Goal: Task Accomplishment & Management: Complete application form

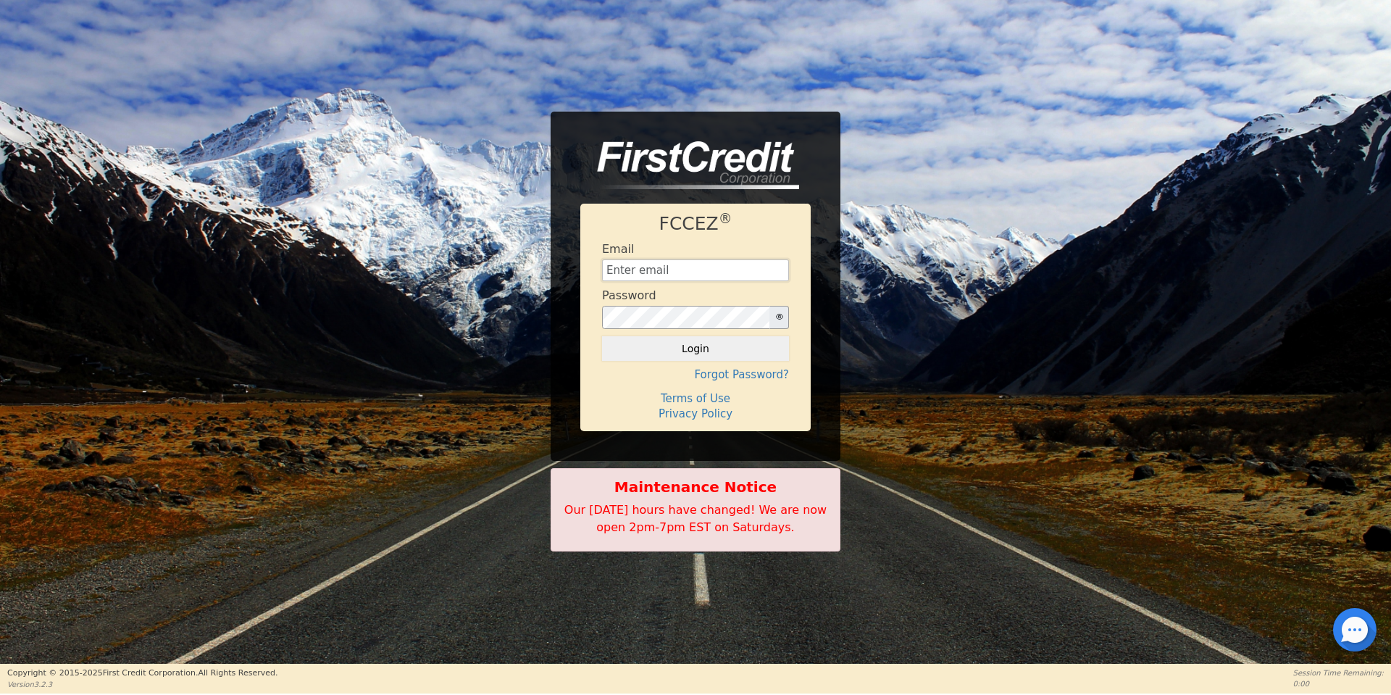
type input "[EMAIL_ADDRESS][DOMAIN_NAME]"
click at [677, 361] on div "FCCEZ ® Email [EMAIL_ADDRESS][DOMAIN_NAME] Password Login Forgot Password? Term…" at bounding box center [695, 317] width 230 height 227
click at [670, 349] on button "Login" at bounding box center [695, 348] width 187 height 25
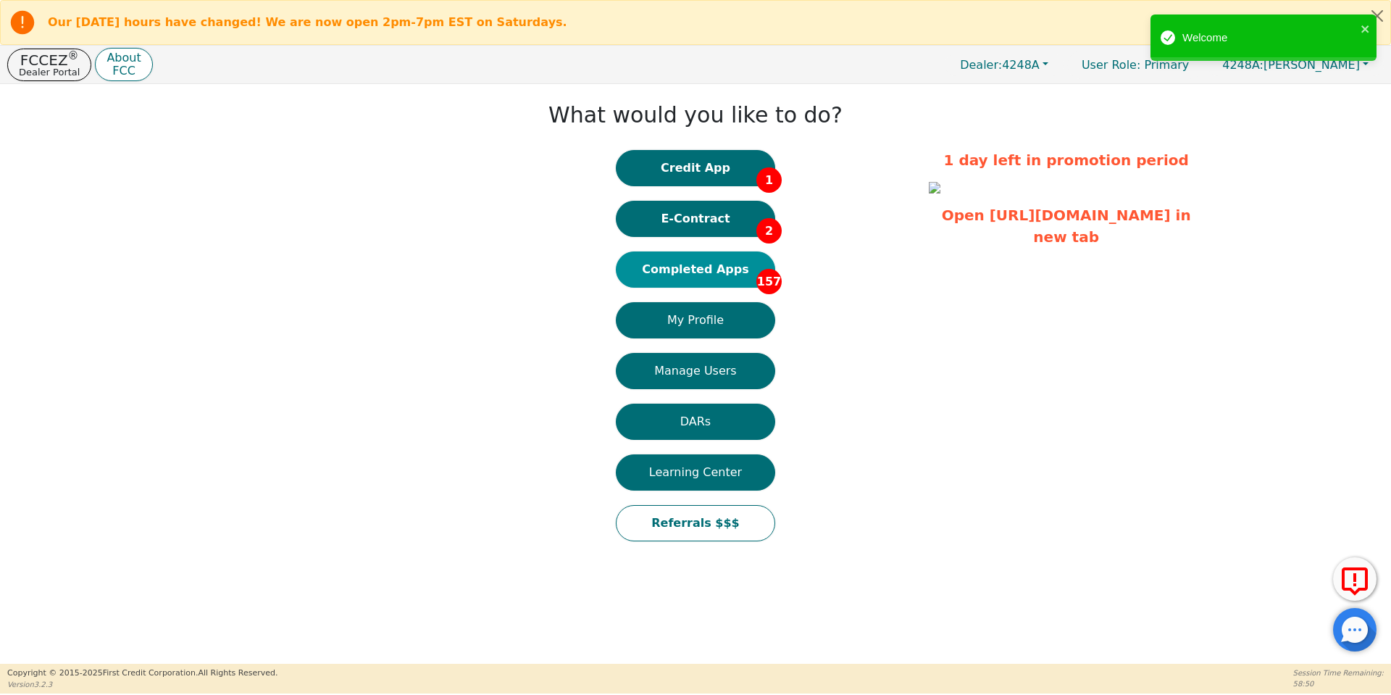
click at [686, 270] on button "Completed Apps 157" at bounding box center [695, 269] width 159 height 36
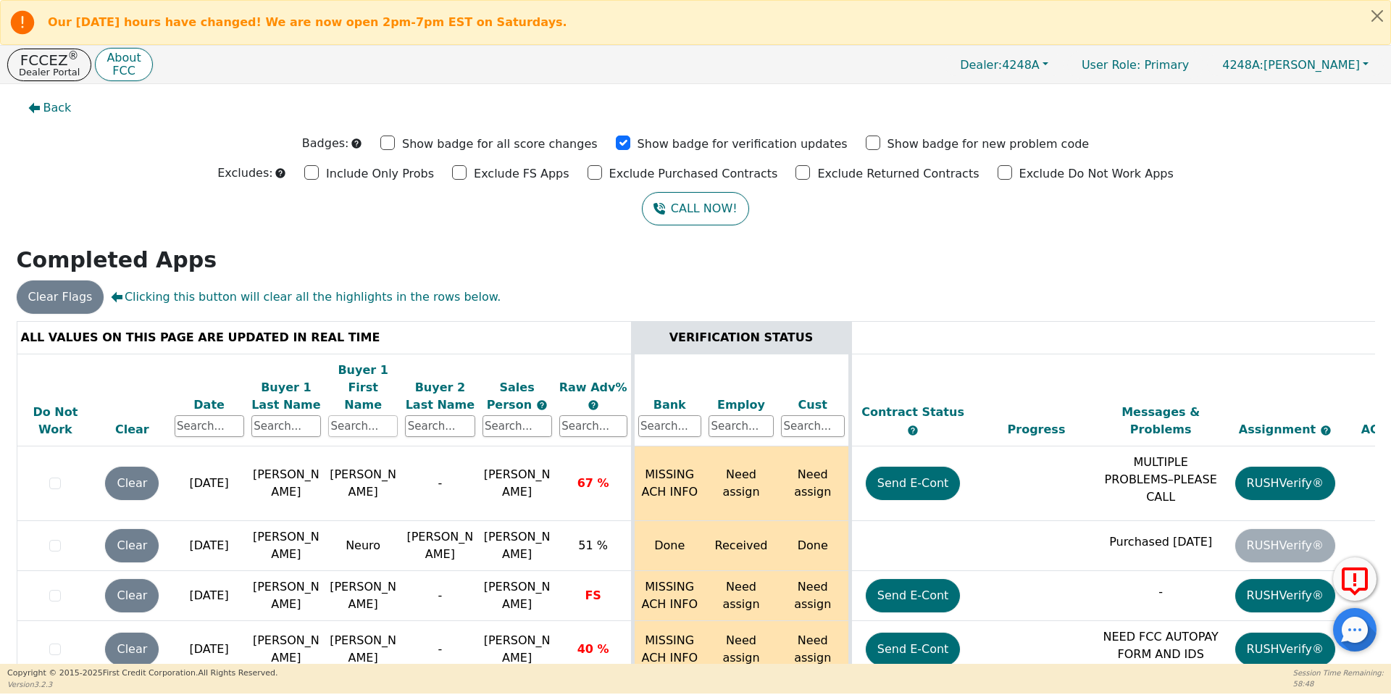
click at [366, 415] on input "text" at bounding box center [363, 426] width 70 height 22
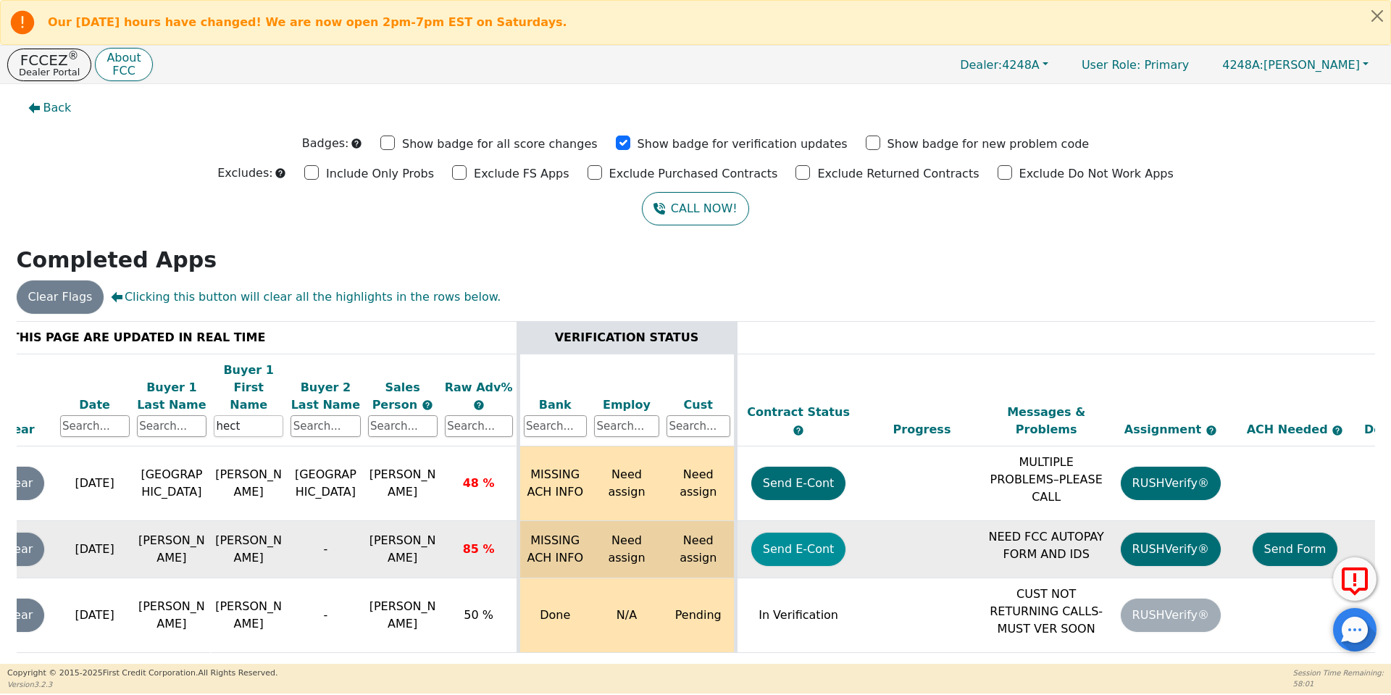
scroll to position [0, 110]
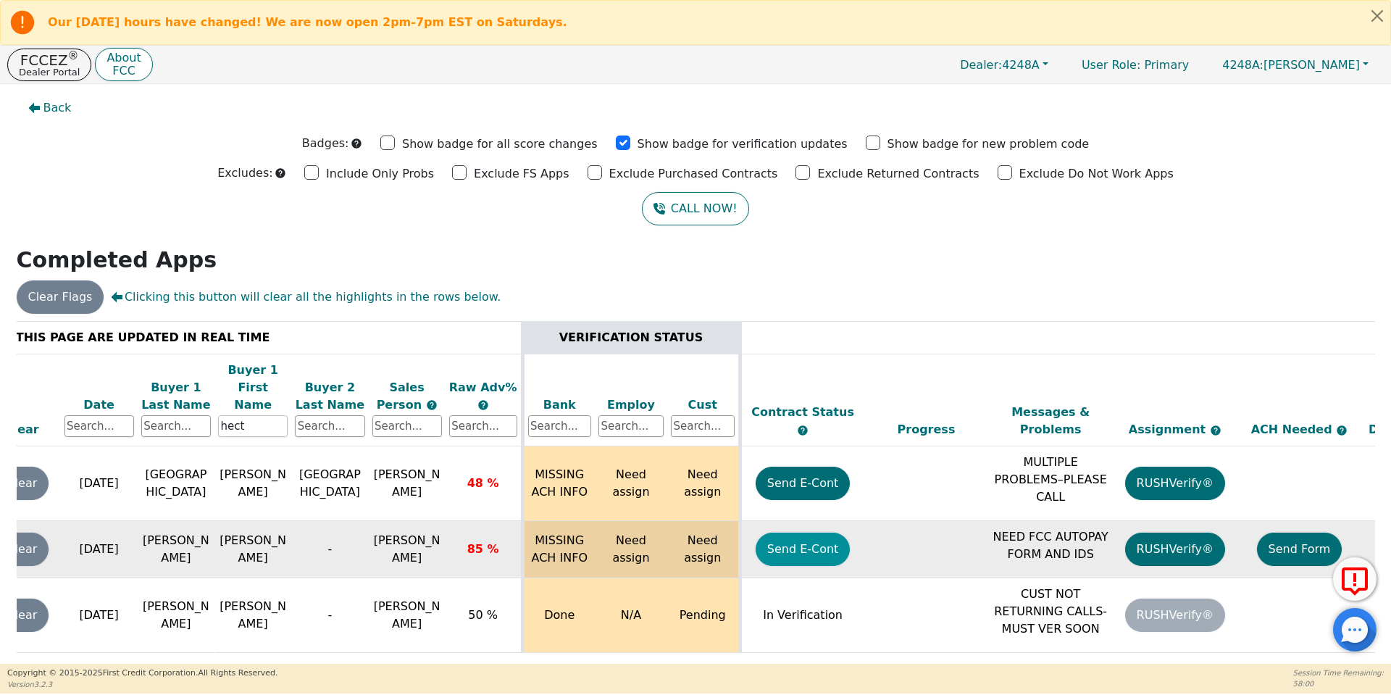
type input "hect"
click at [820, 532] on button "Send E-Cont" at bounding box center [802, 548] width 95 height 33
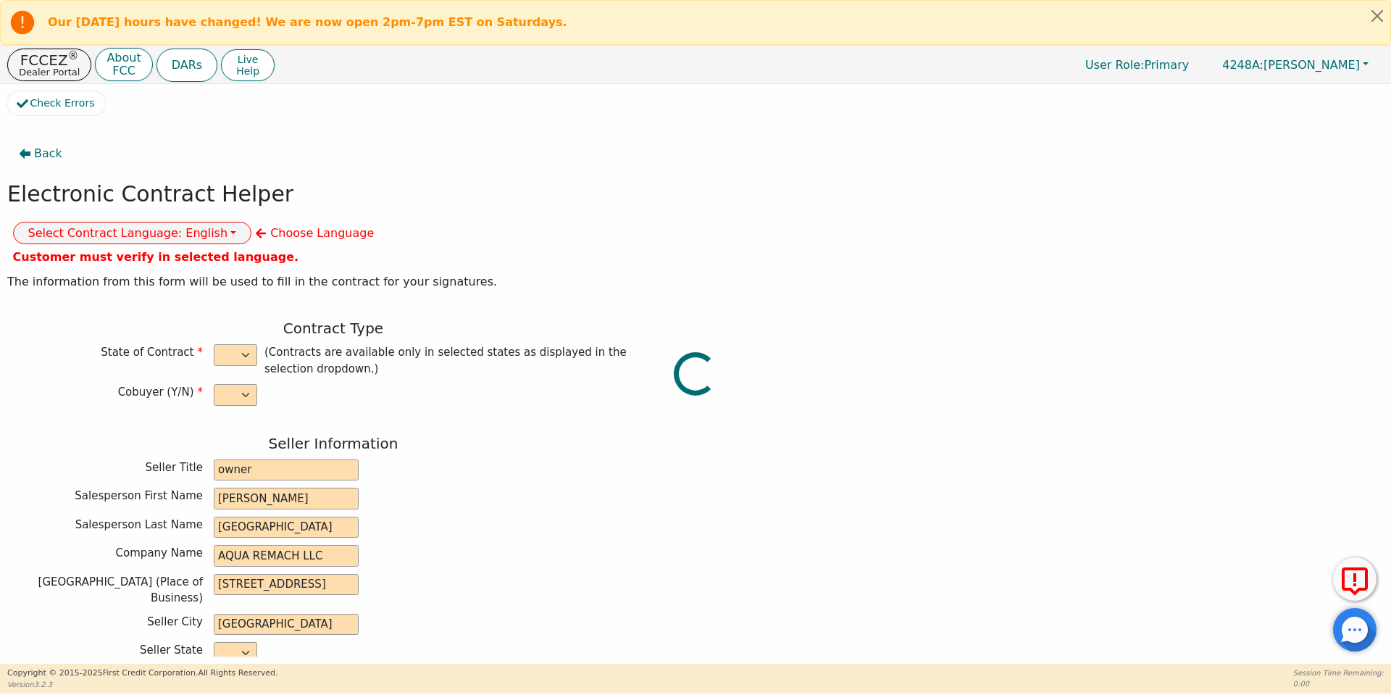
select select "n"
type input "owner"
type input "[PERSON_NAME]"
type input "[GEOGRAPHIC_DATA]"
type input "AQUA REMACH LLC"
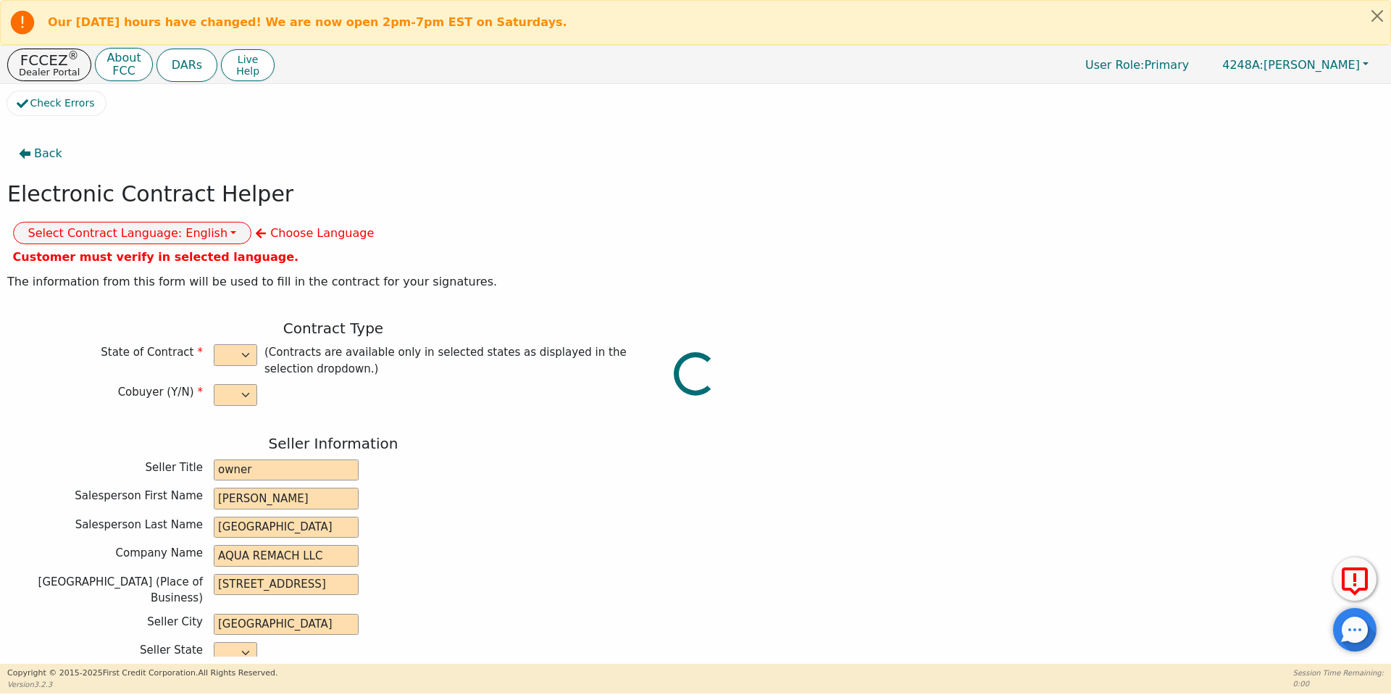
type input "[STREET_ADDRESS]"
type input "[GEOGRAPHIC_DATA]"
select select "[GEOGRAPHIC_DATA]"
type input "77070"
type input "[PERSON_NAME]"
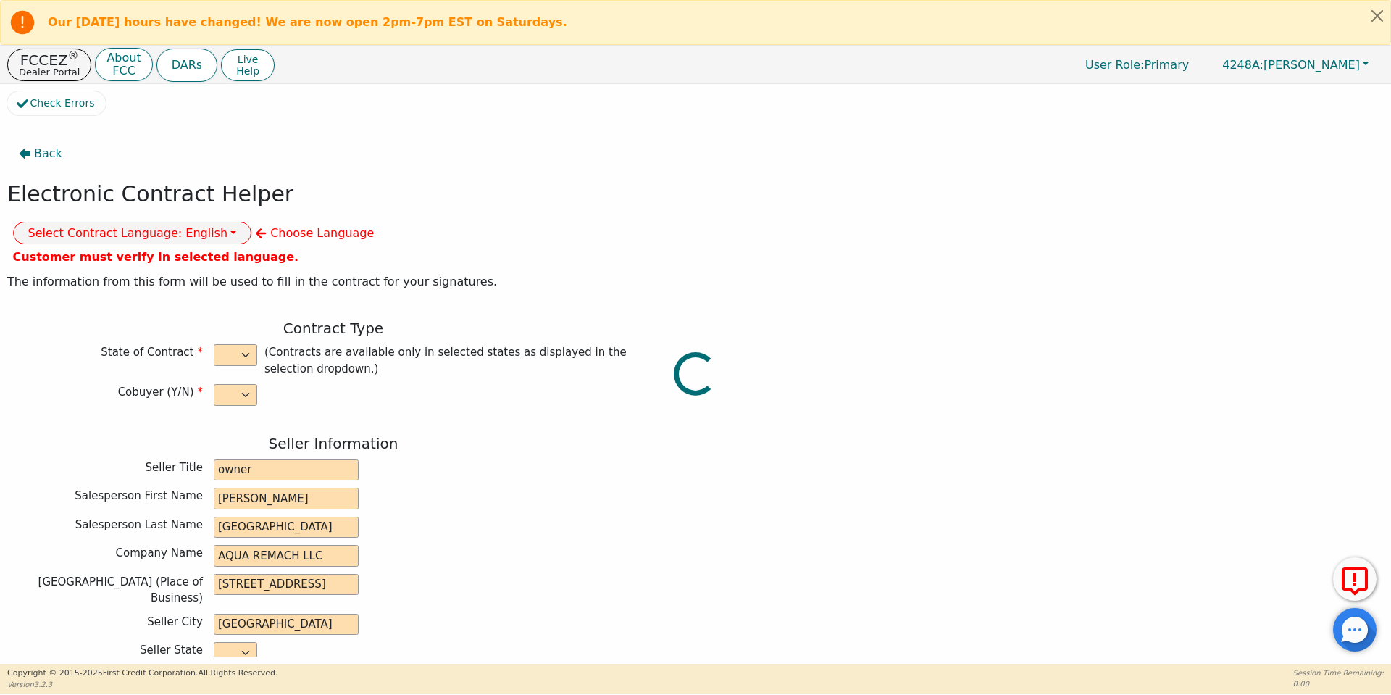
type input "[PERSON_NAME]"
type input "[EMAIL_ADDRESS][DOMAIN_NAME]"
type input "[STREET_ADDRESS][PERSON_NAME]"
type input "[PERSON_NAME]"
select select "[GEOGRAPHIC_DATA]"
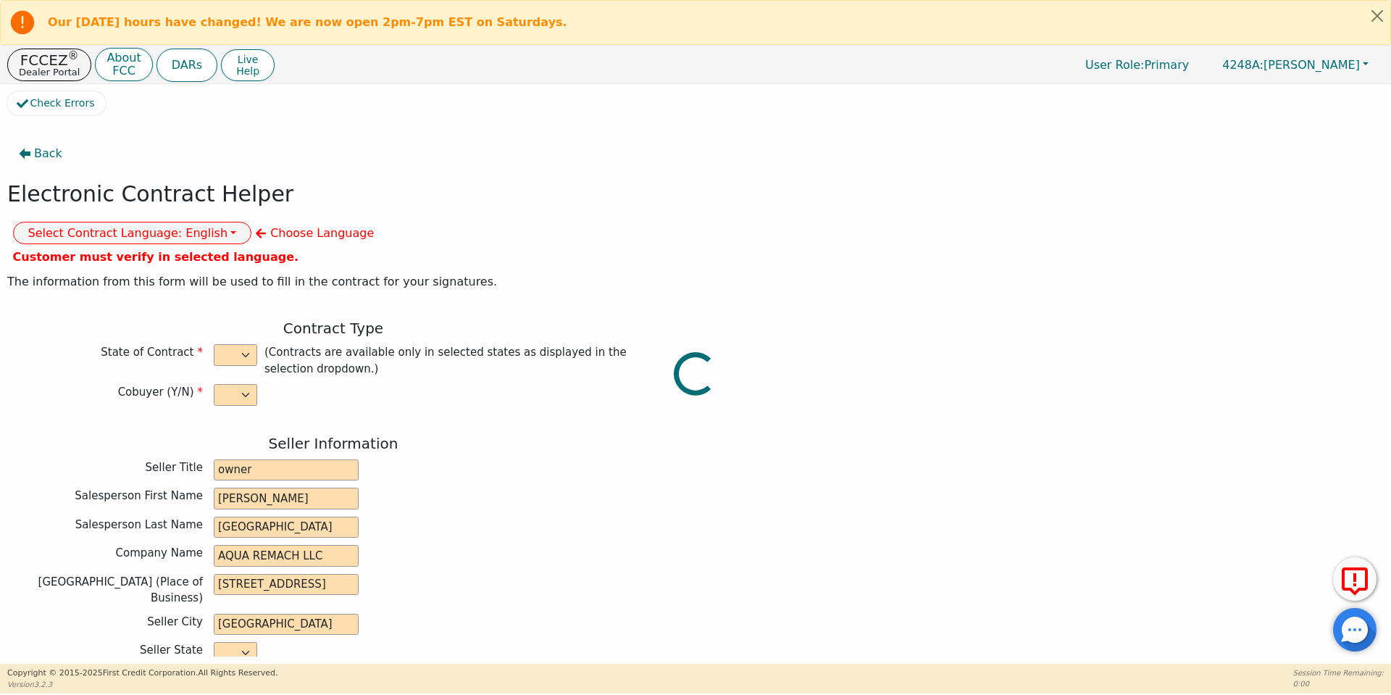
type input "76520"
type input "[DATE]"
type input "17.99"
type input "[DATE]"
type input "60"
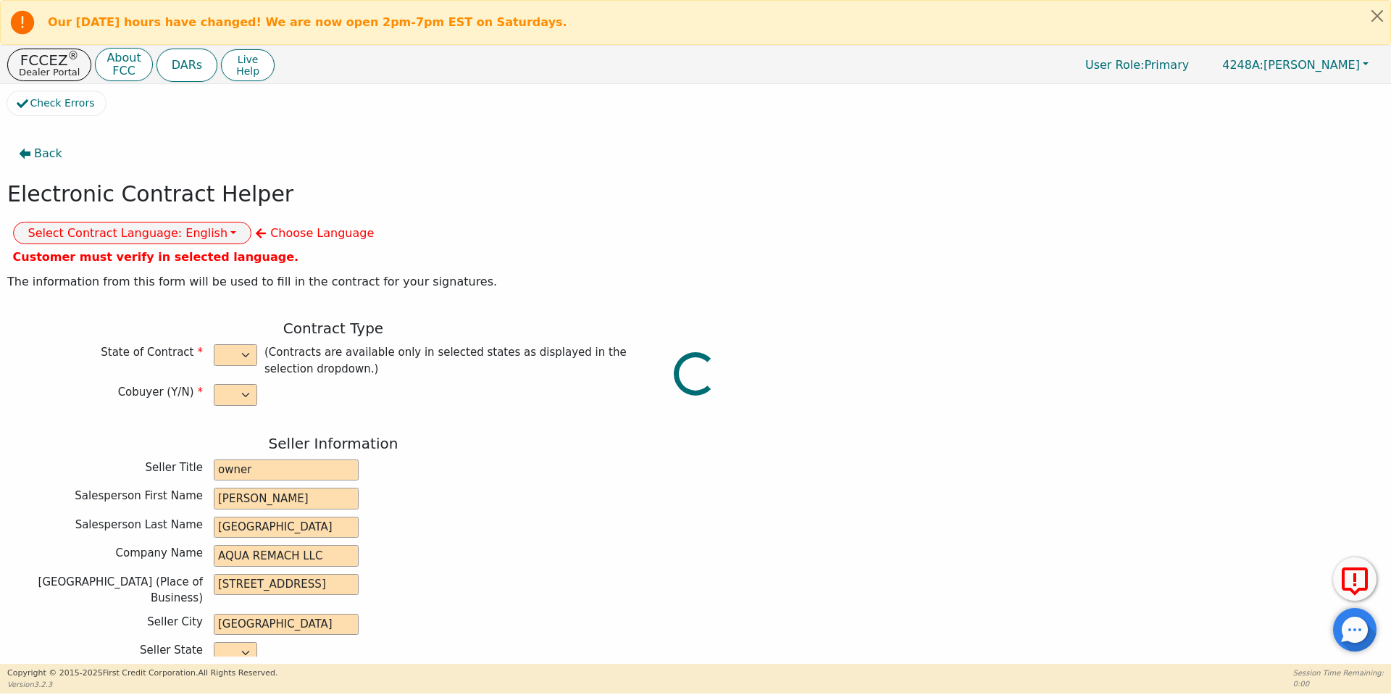
type input "0"
type input "8990.00"
type input "0.00"
type input "8990.00"
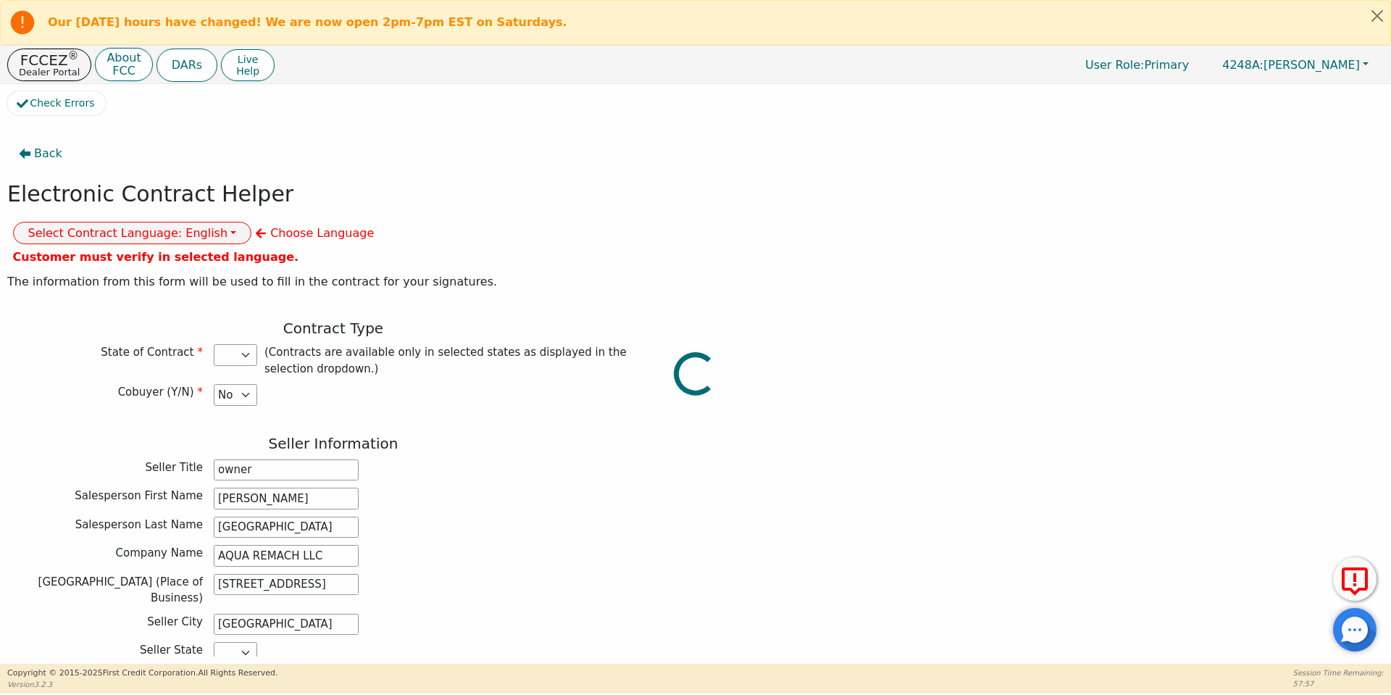
select select "[GEOGRAPHIC_DATA]"
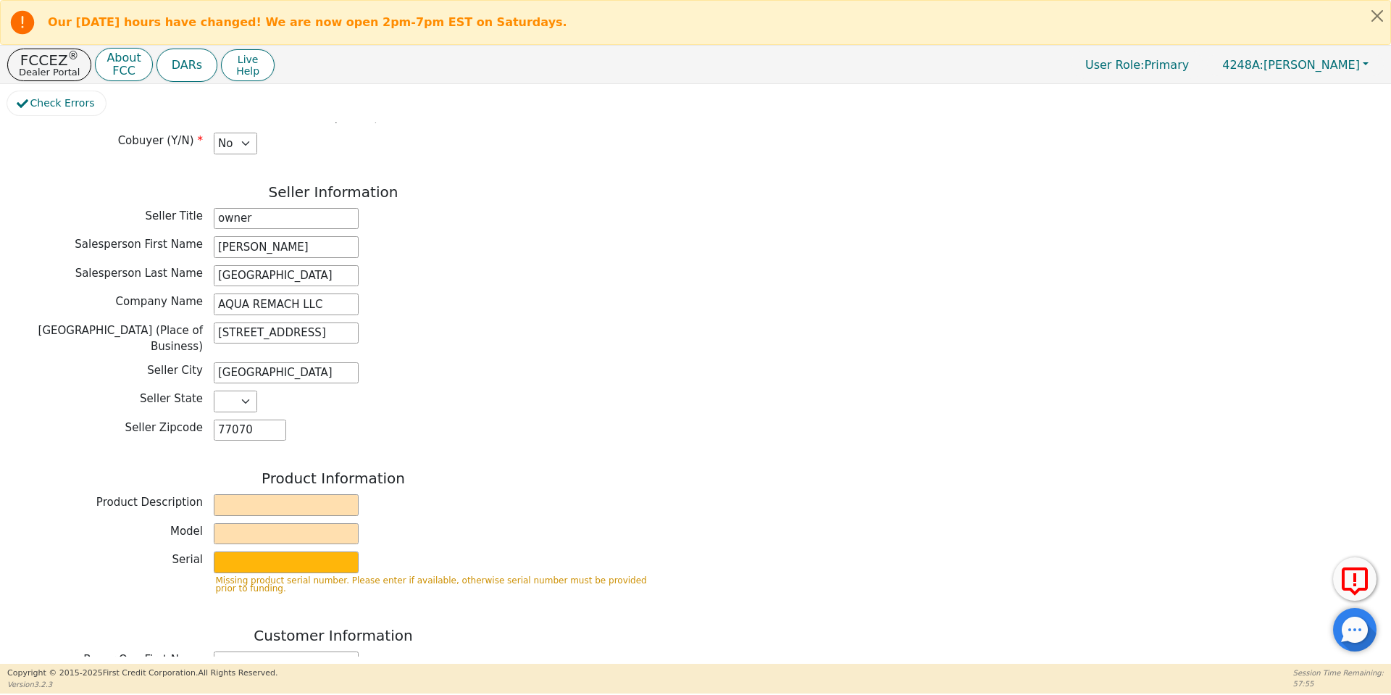
scroll to position [264, 0]
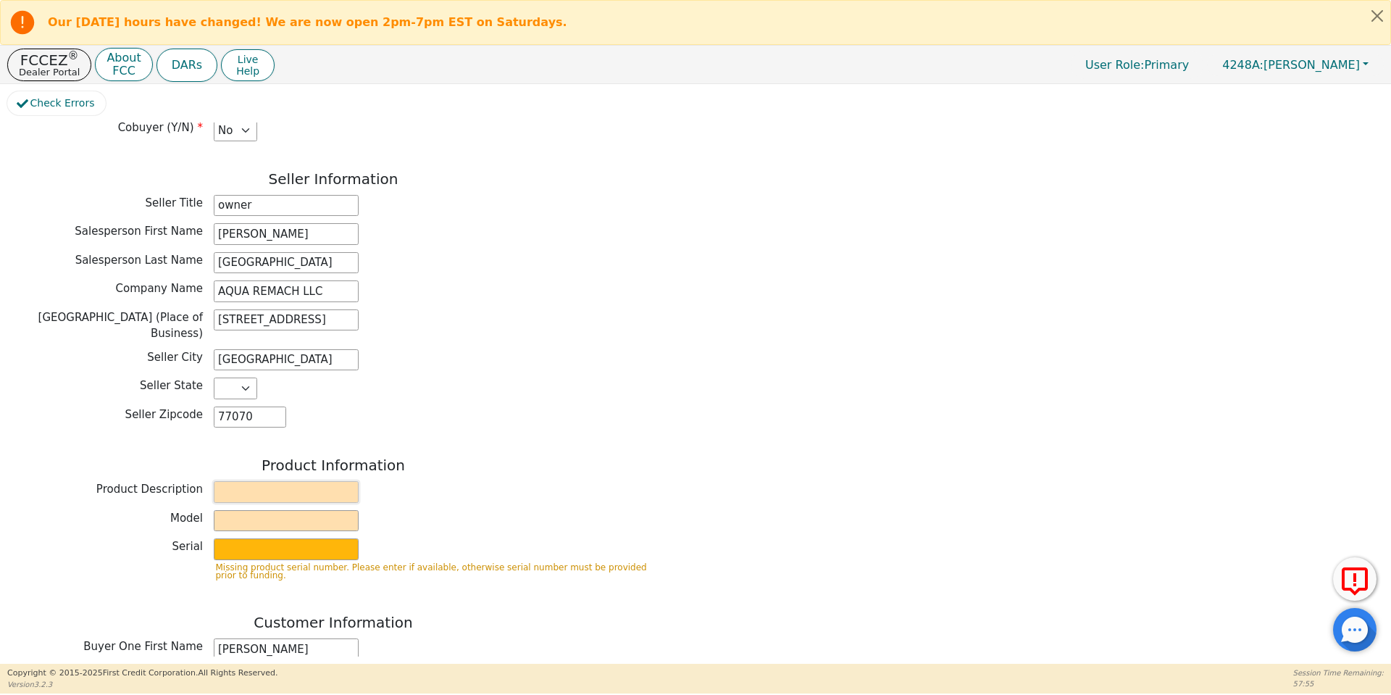
click at [316, 481] on input "text" at bounding box center [286, 492] width 145 height 22
type input "Water System"
click at [319, 510] on input "text" at bounding box center [286, 521] width 145 height 22
type input "whole house"
click at [322, 538] on input "text" at bounding box center [286, 549] width 145 height 22
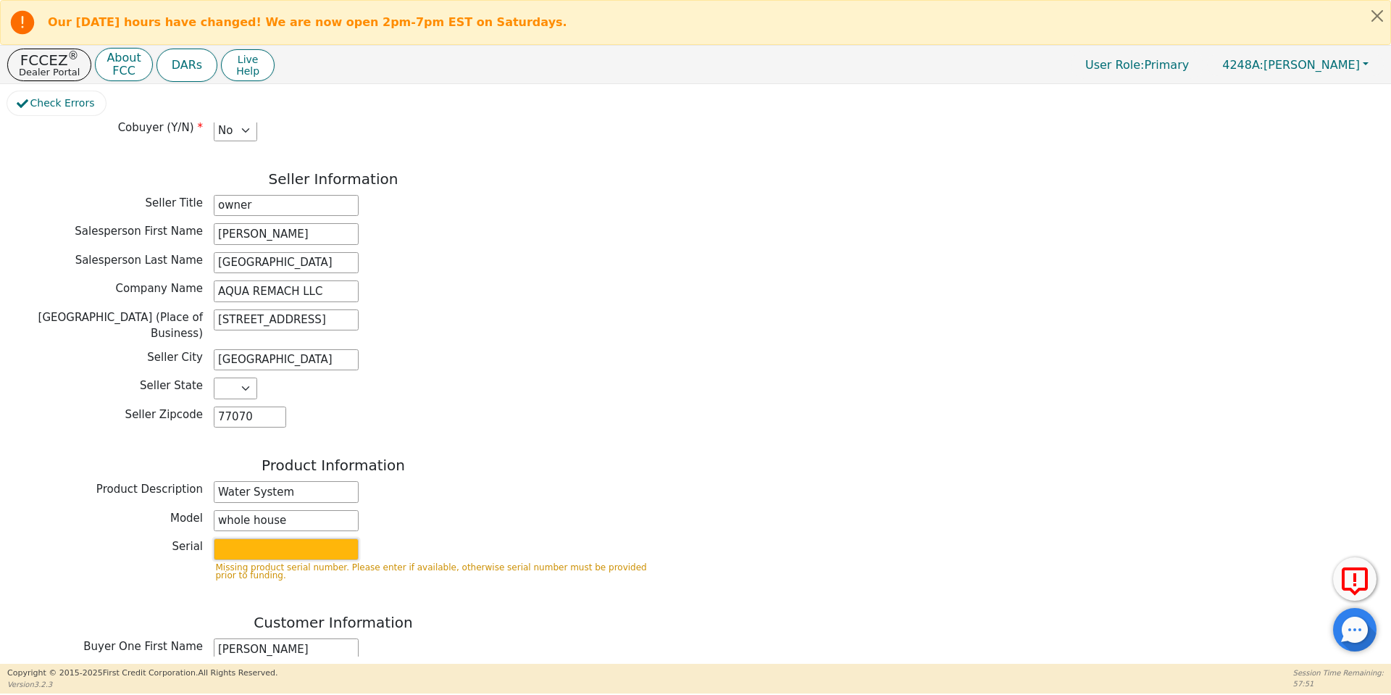
type input "S2156437"
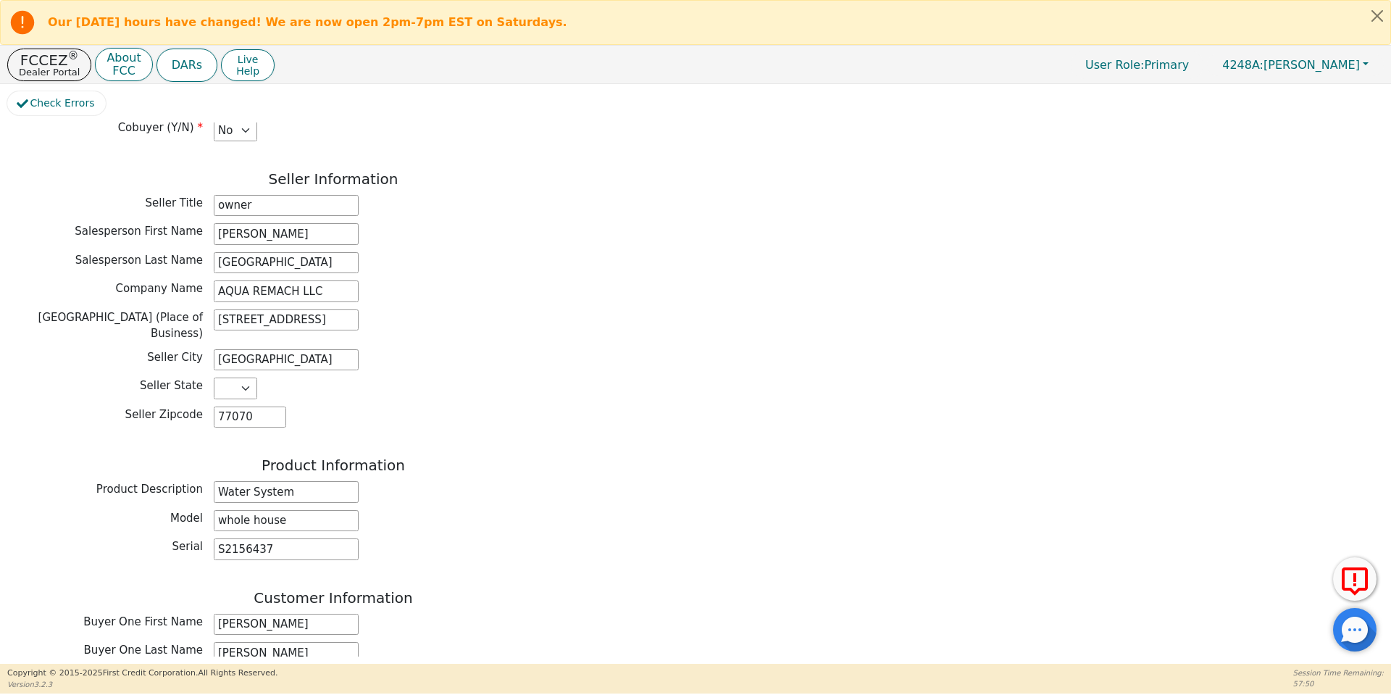
click at [493, 589] on h3 "Customer Information" at bounding box center [333, 597] width 652 height 17
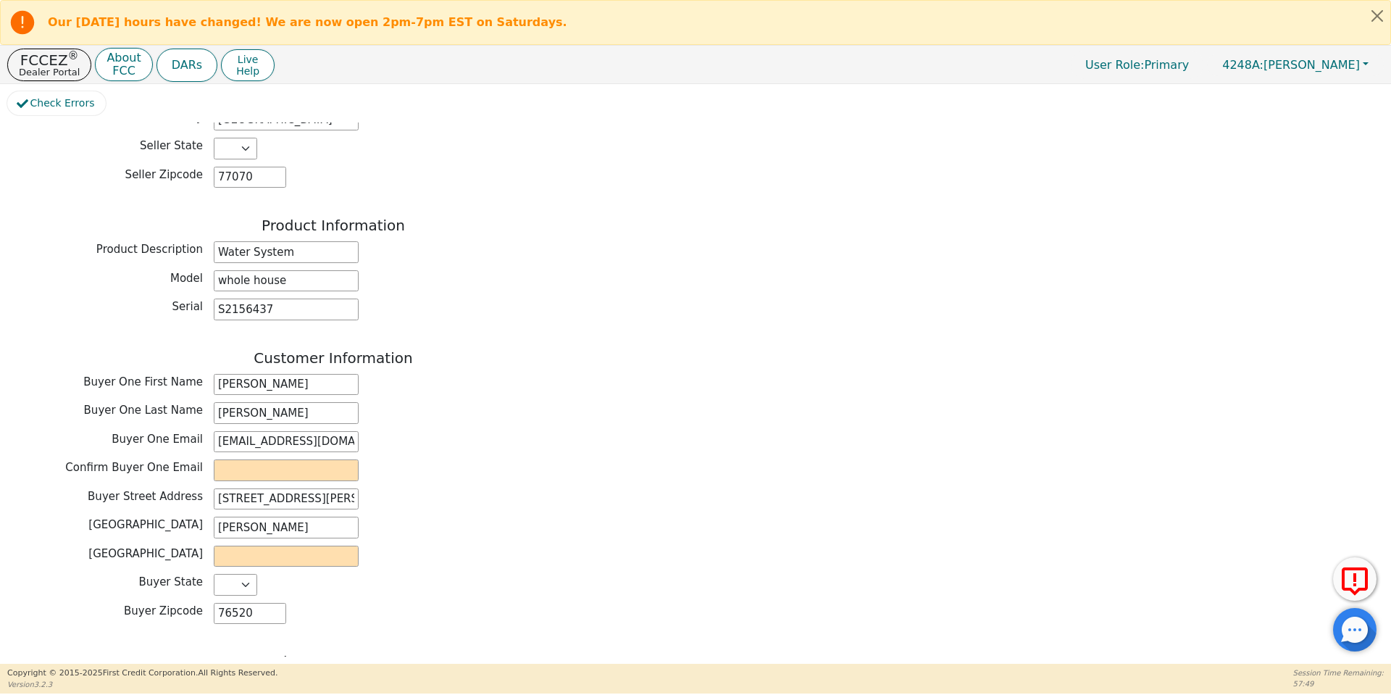
scroll to position [537, 0]
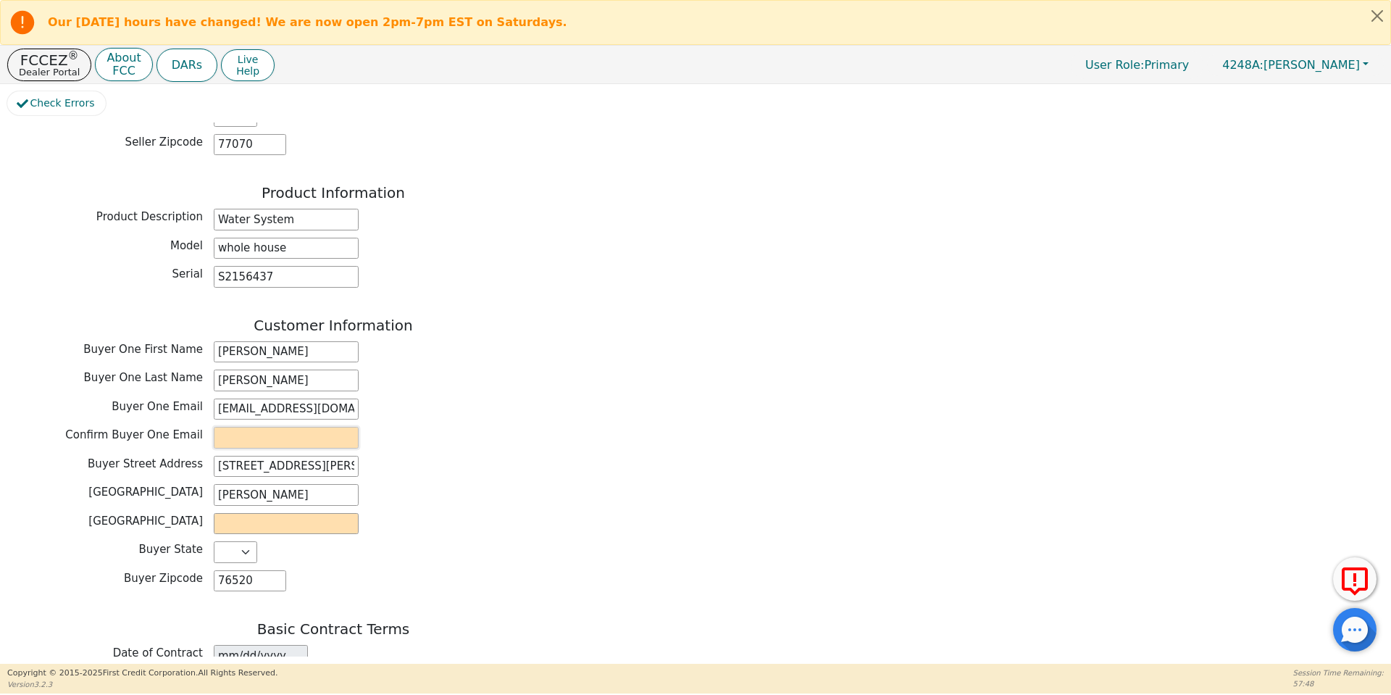
click at [260, 427] on input "email" at bounding box center [286, 438] width 145 height 22
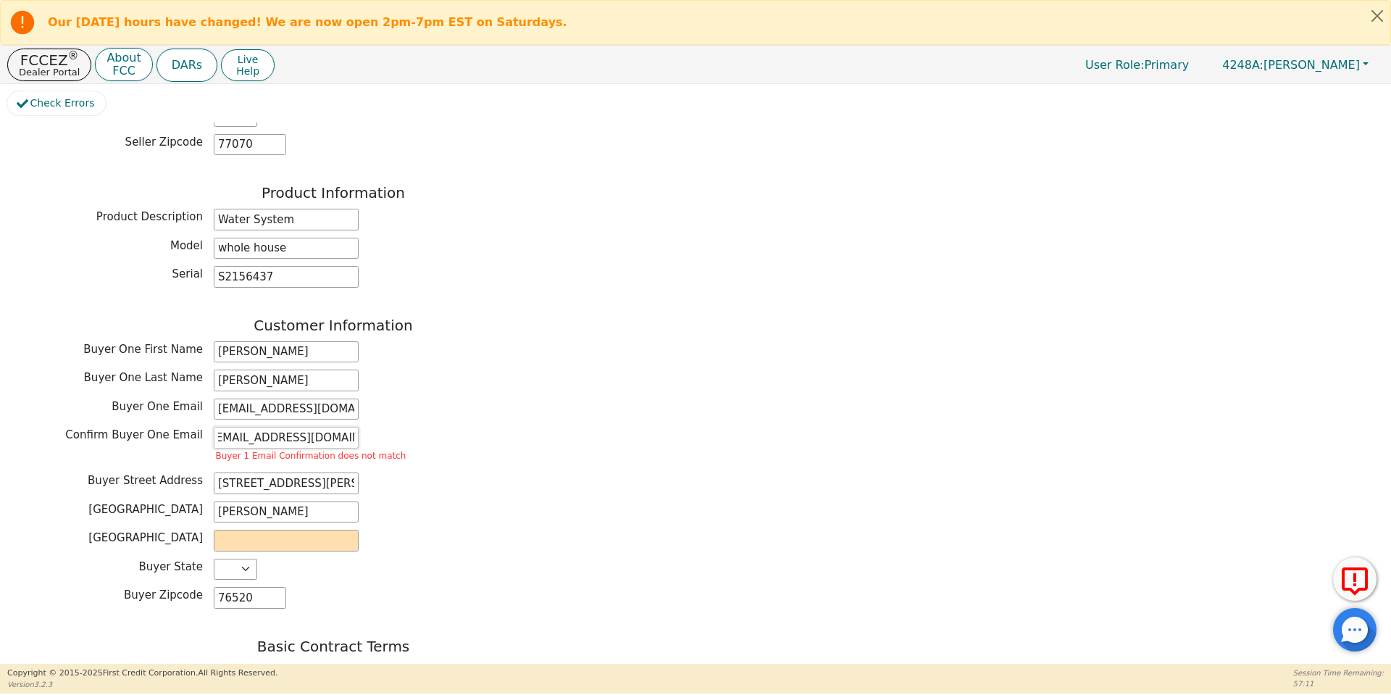
scroll to position [0, 16]
type input "[EMAIL_ADDRESS][DOMAIN_NAME]"
click at [280, 398] on input "[EMAIL_ADDRESS][DOMAIN_NAME]" at bounding box center [286, 409] width 145 height 22
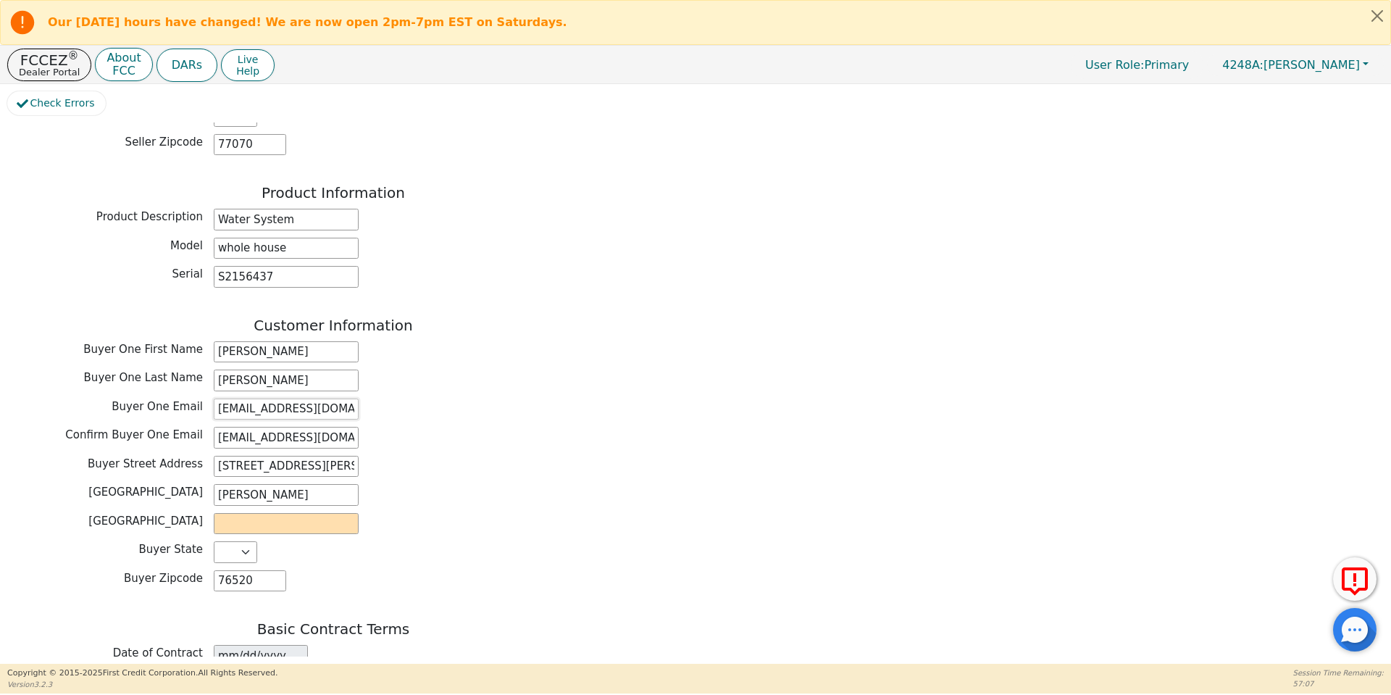
type input "[EMAIL_ADDRESS][DOMAIN_NAME]"
click at [458, 456] on div "[GEOGRAPHIC_DATA] Address [STREET_ADDRESS][PERSON_NAME]" at bounding box center [333, 468] width 652 height 25
click at [279, 513] on input "text" at bounding box center [286, 524] width 145 height 22
type input "[PERSON_NAME]"
click at [435, 541] on div "Buyer State [US_STATE] AL AR AZ CA CO [GEOGRAPHIC_DATA] [GEOGRAPHIC_DATA] DE FL…" at bounding box center [333, 553] width 652 height 25
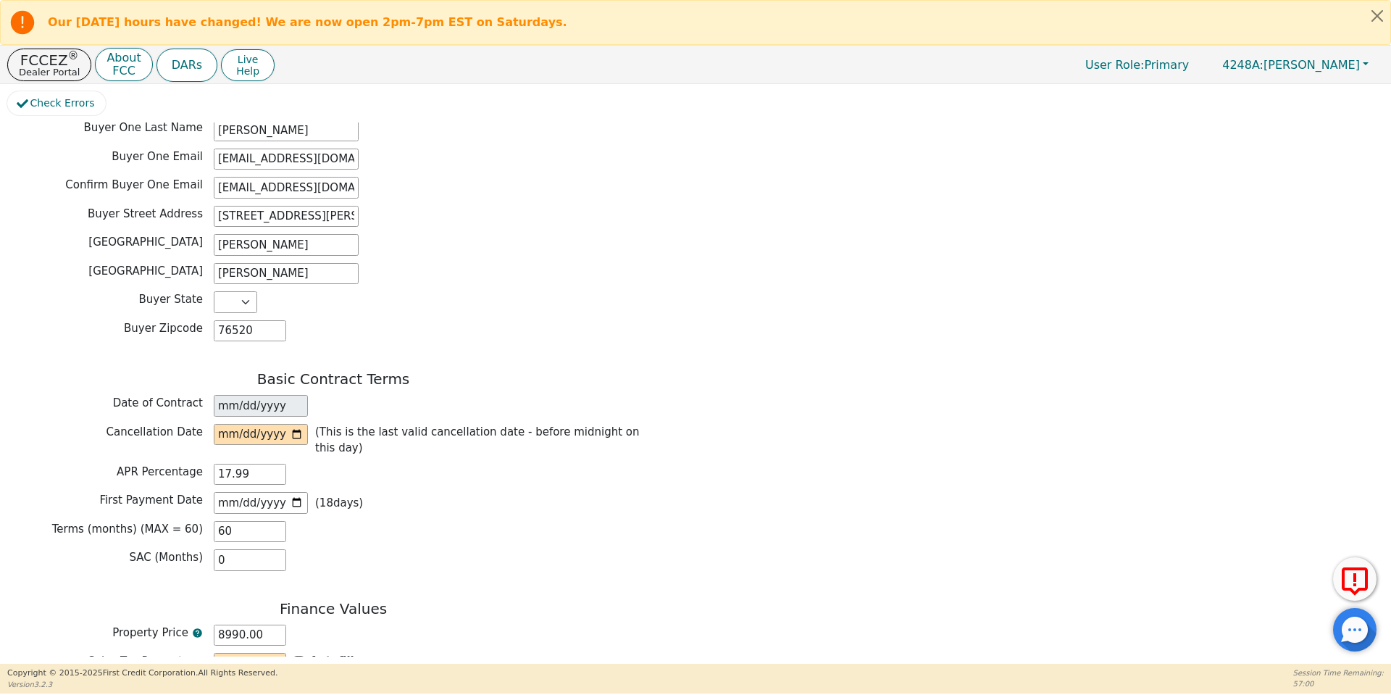
scroll to position [851, 0]
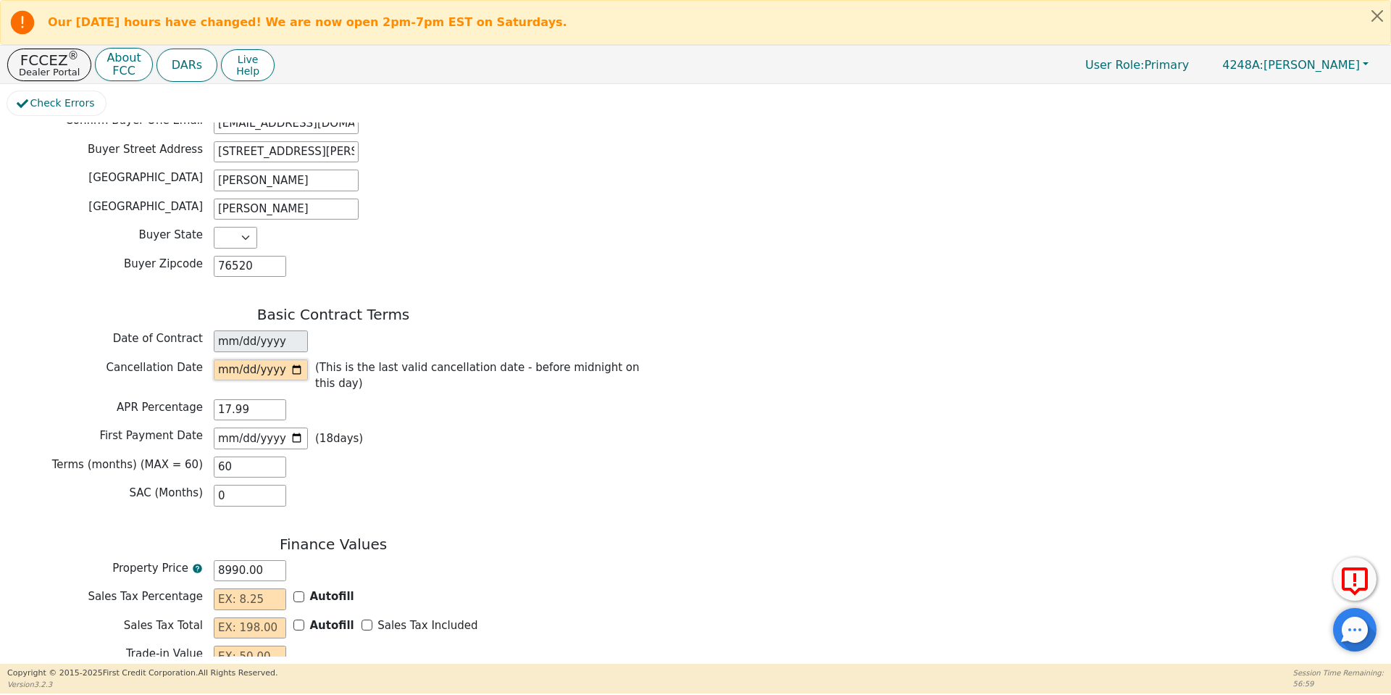
click at [301, 359] on input "date" at bounding box center [261, 370] width 94 height 22
type input "[DATE]"
click at [450, 485] on div "SAC (Months) 0" at bounding box center [333, 496] width 652 height 22
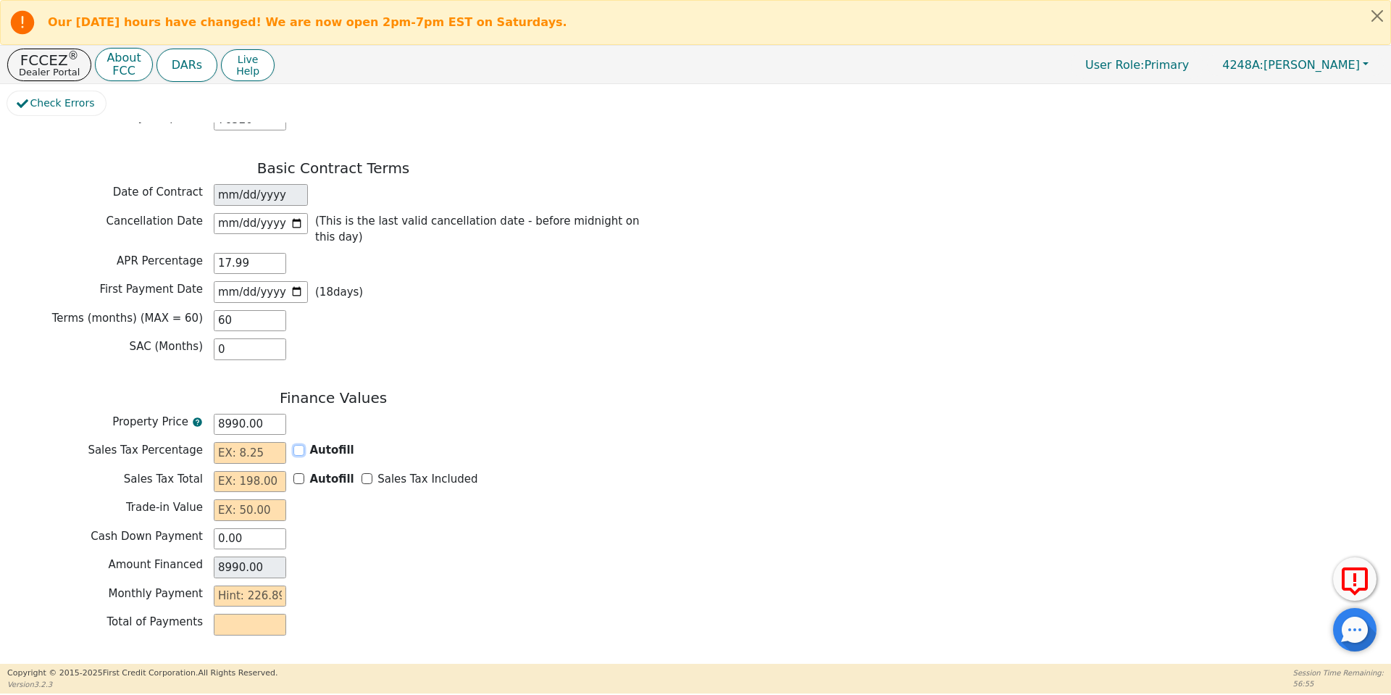
click at [298, 445] on input "Autofill" at bounding box center [298, 450] width 11 height 11
checkbox input "true"
type input "0.00"
click at [361, 473] on input "Sales Tax Included" at bounding box center [366, 478] width 11 height 11
checkbox input "true"
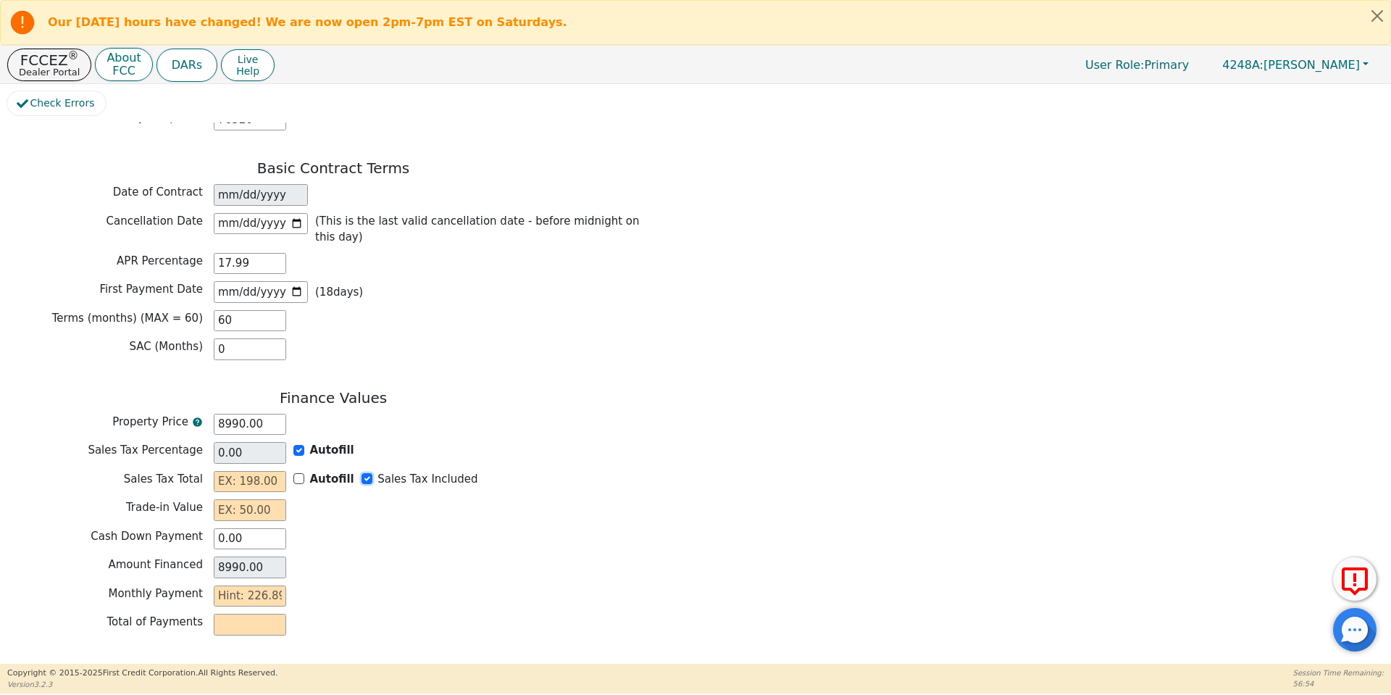
type input "0.00"
click at [254, 499] on input "text" at bounding box center [250, 510] width 72 height 22
type input "0.00"
click at [254, 585] on input "text" at bounding box center [250, 596] width 72 height 22
type input "2"
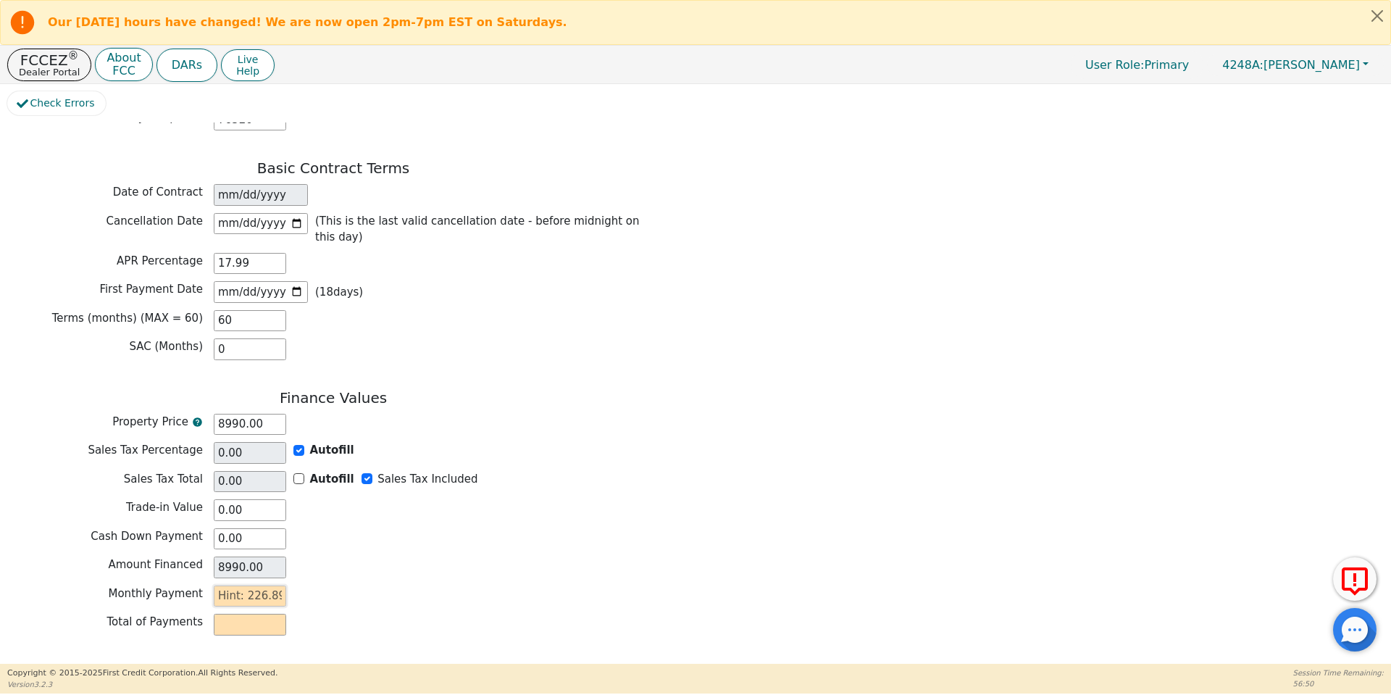
type input "120.00"
type input "22"
type input "1320.00"
type input "226"
type input "13560.00"
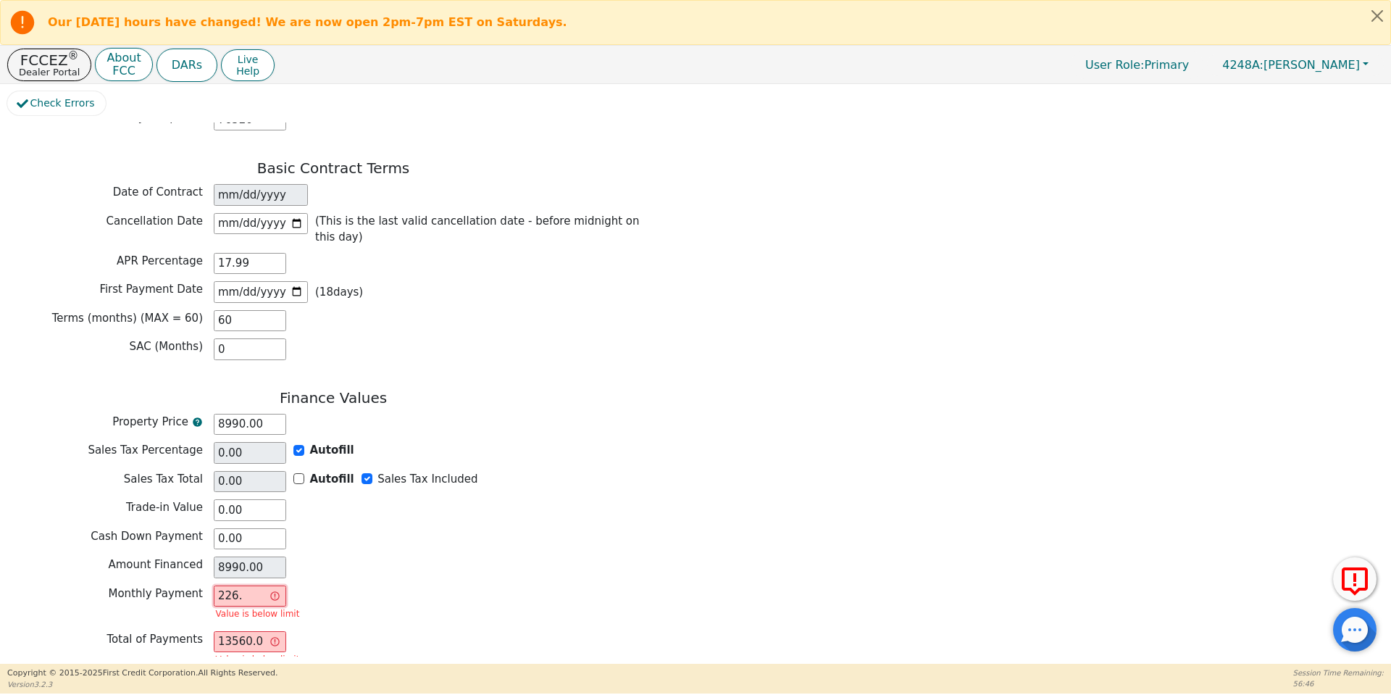
type input "226.8"
type input "13608.00"
type input "226.89"
type input "13613.40"
type input "226.89"
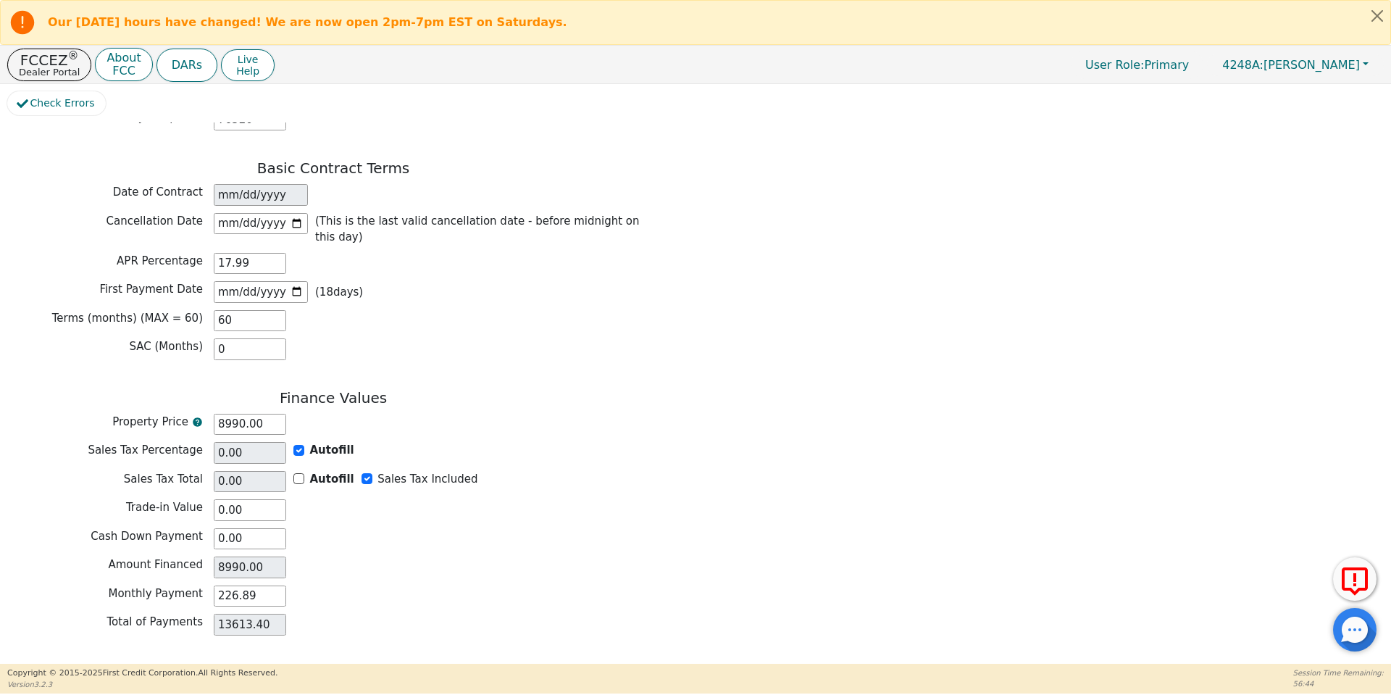
click at [316, 614] on div "Total of Payments 13613.40" at bounding box center [333, 625] width 652 height 22
click at [96, 664] on button "Review & Begin Contract" at bounding box center [90, 680] width 167 height 33
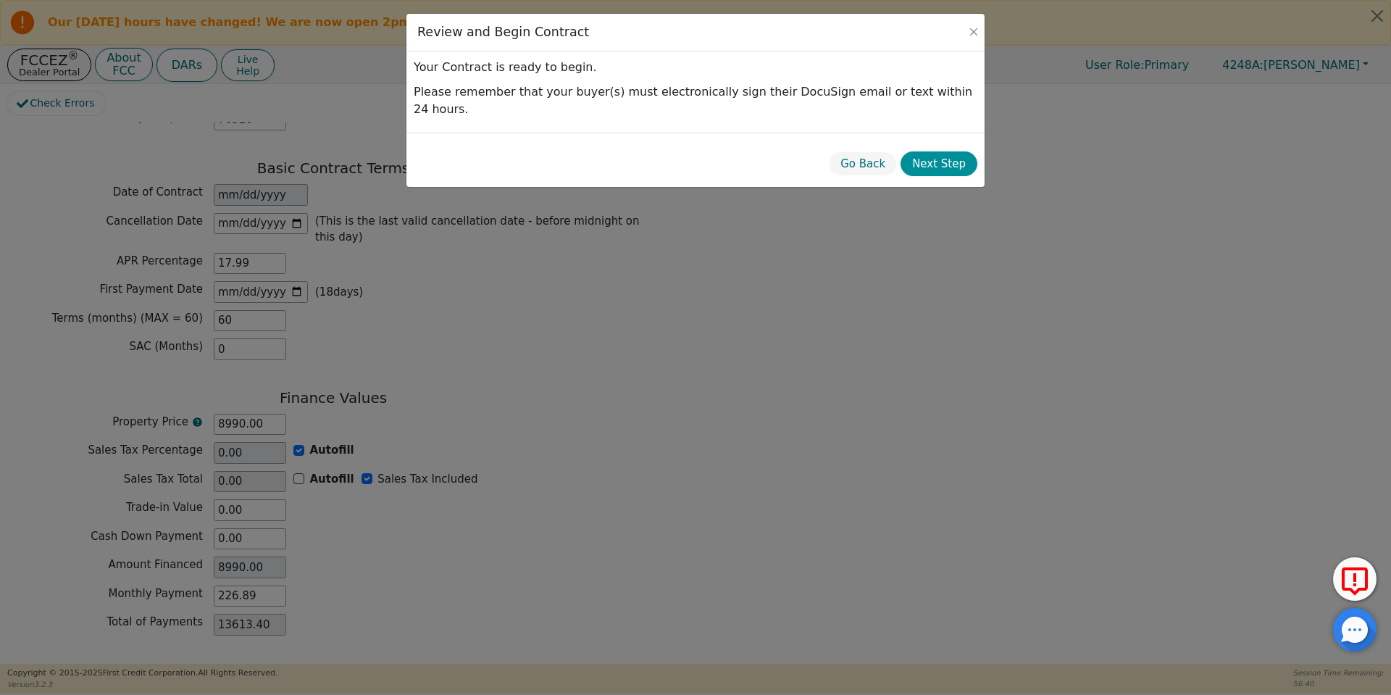
click at [953, 151] on button "Next Step" at bounding box center [938, 163] width 77 height 25
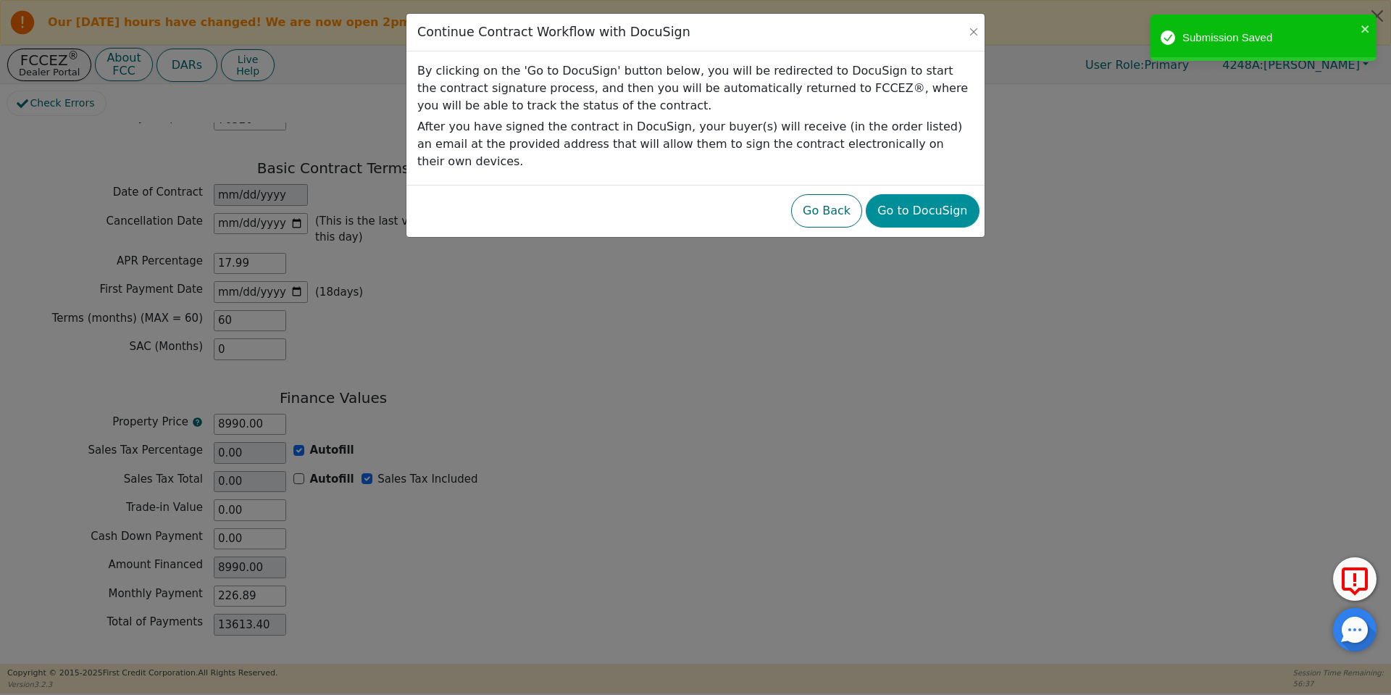
click at [939, 194] on button "Go to DocuSign" at bounding box center [922, 210] width 113 height 33
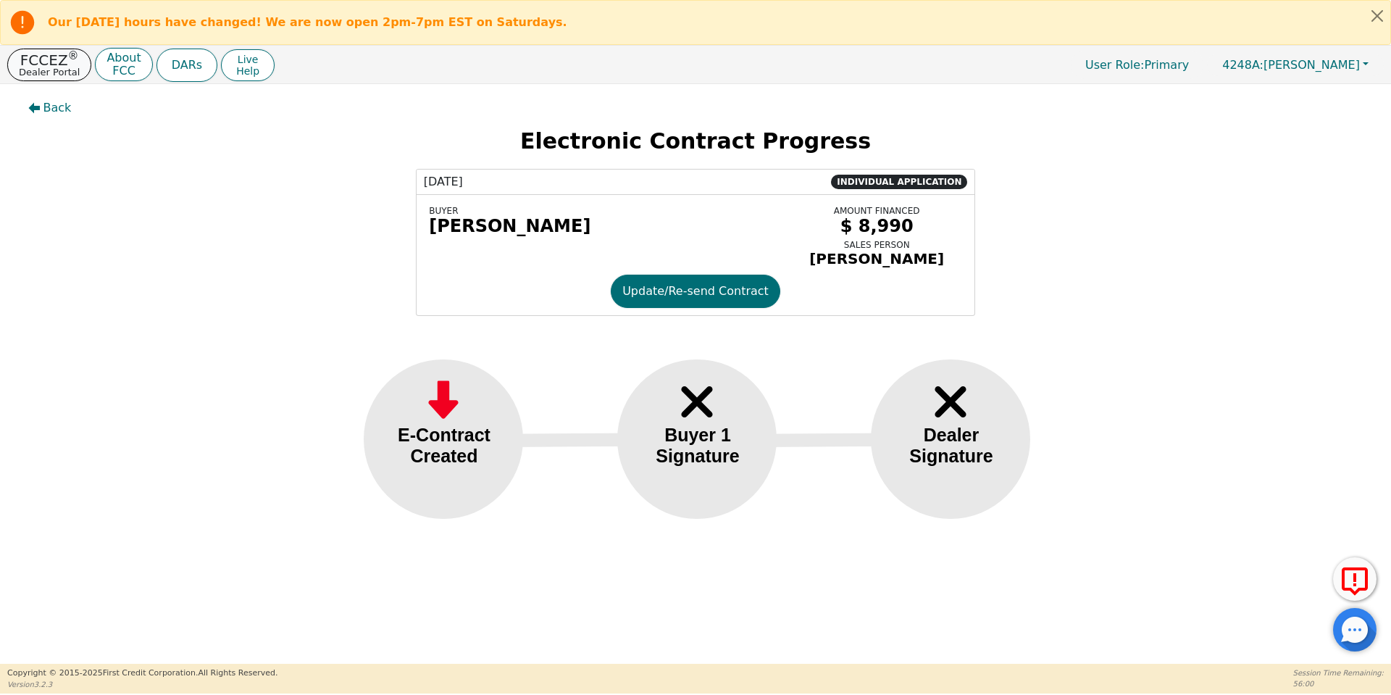
click at [67, 63] on p "FCCEZ ®" at bounding box center [49, 60] width 61 height 14
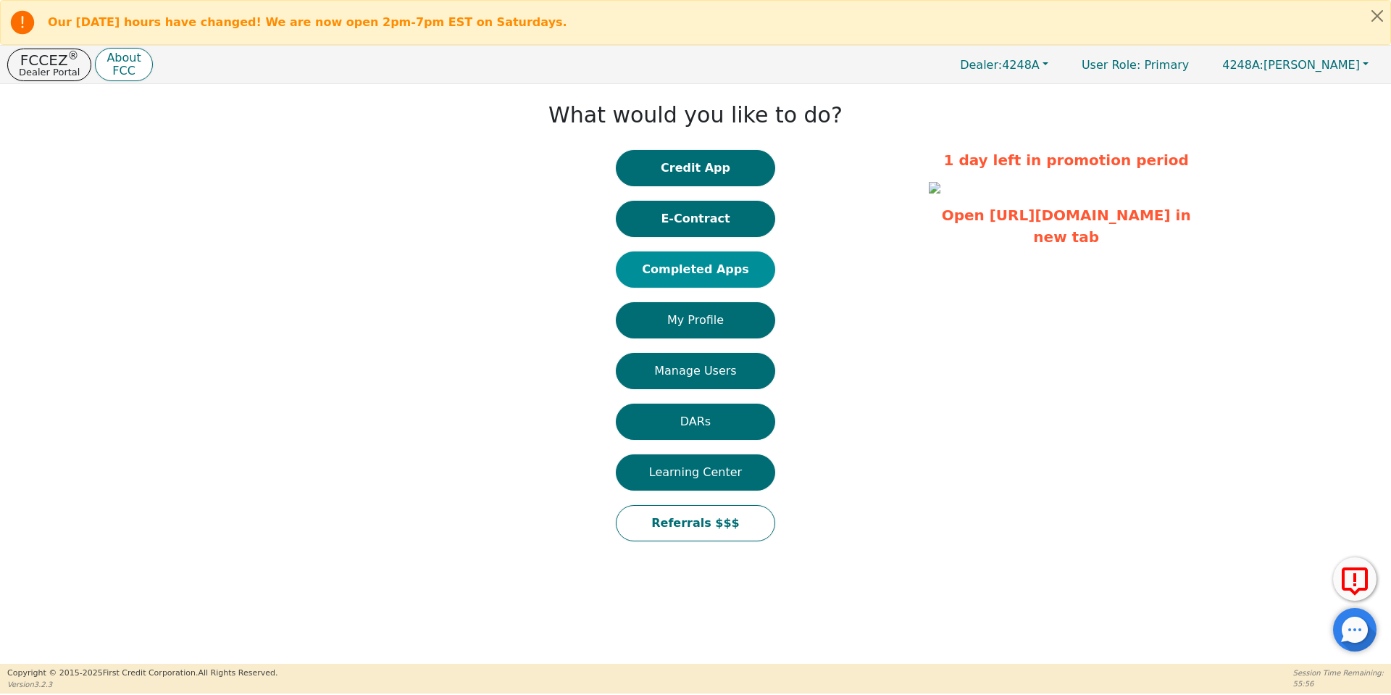
click at [689, 264] on button "Completed Apps" at bounding box center [695, 269] width 159 height 36
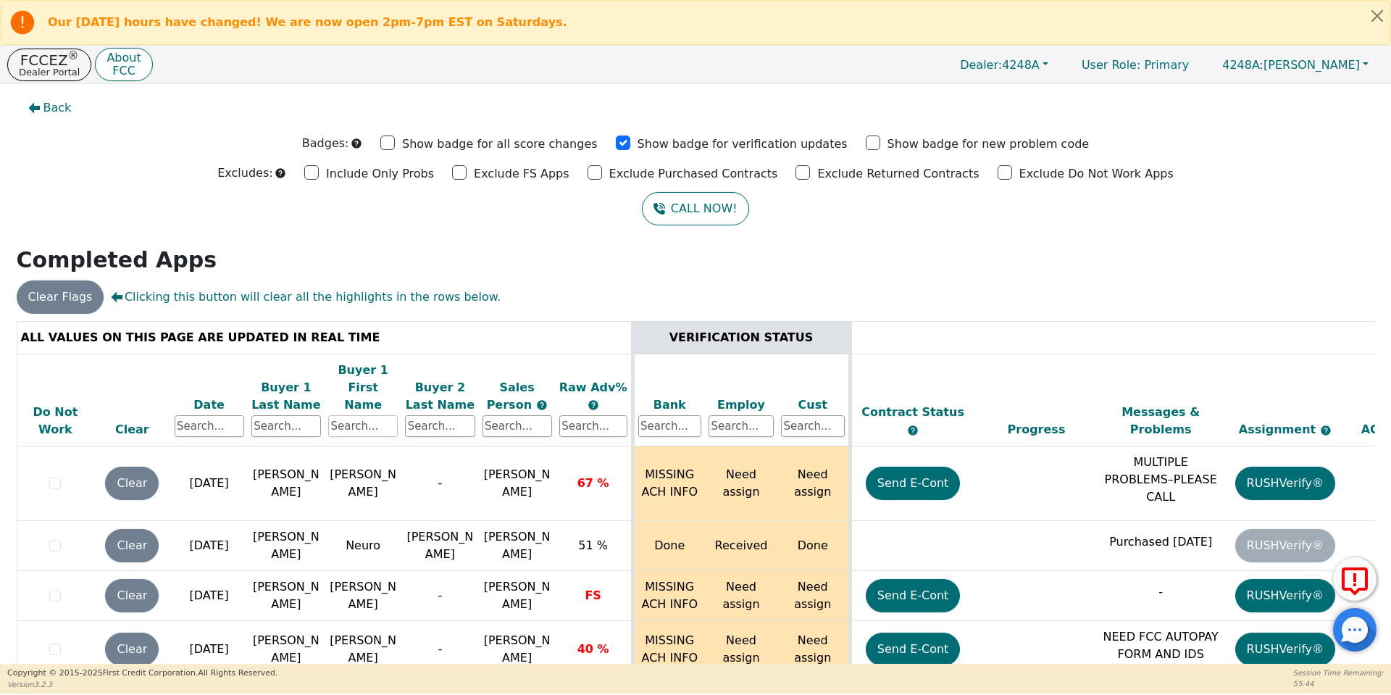
click at [372, 415] on input "text" at bounding box center [363, 426] width 70 height 22
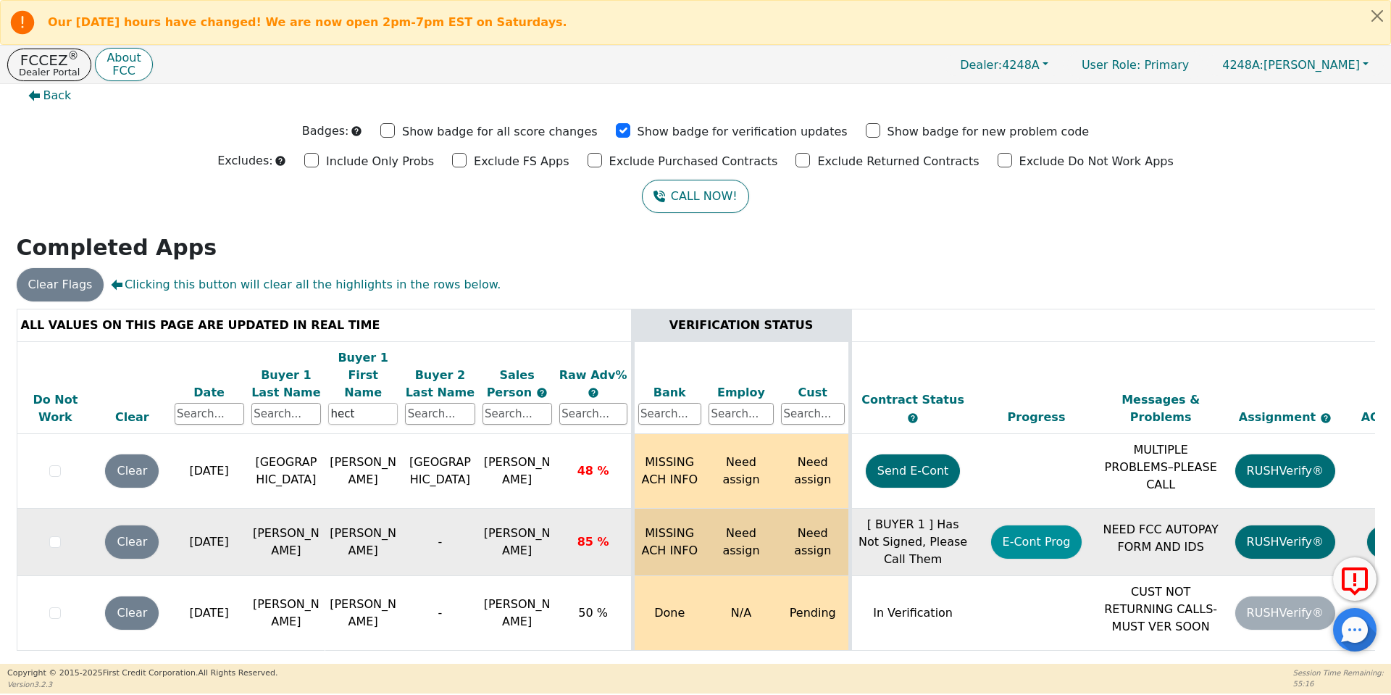
scroll to position [0, 226]
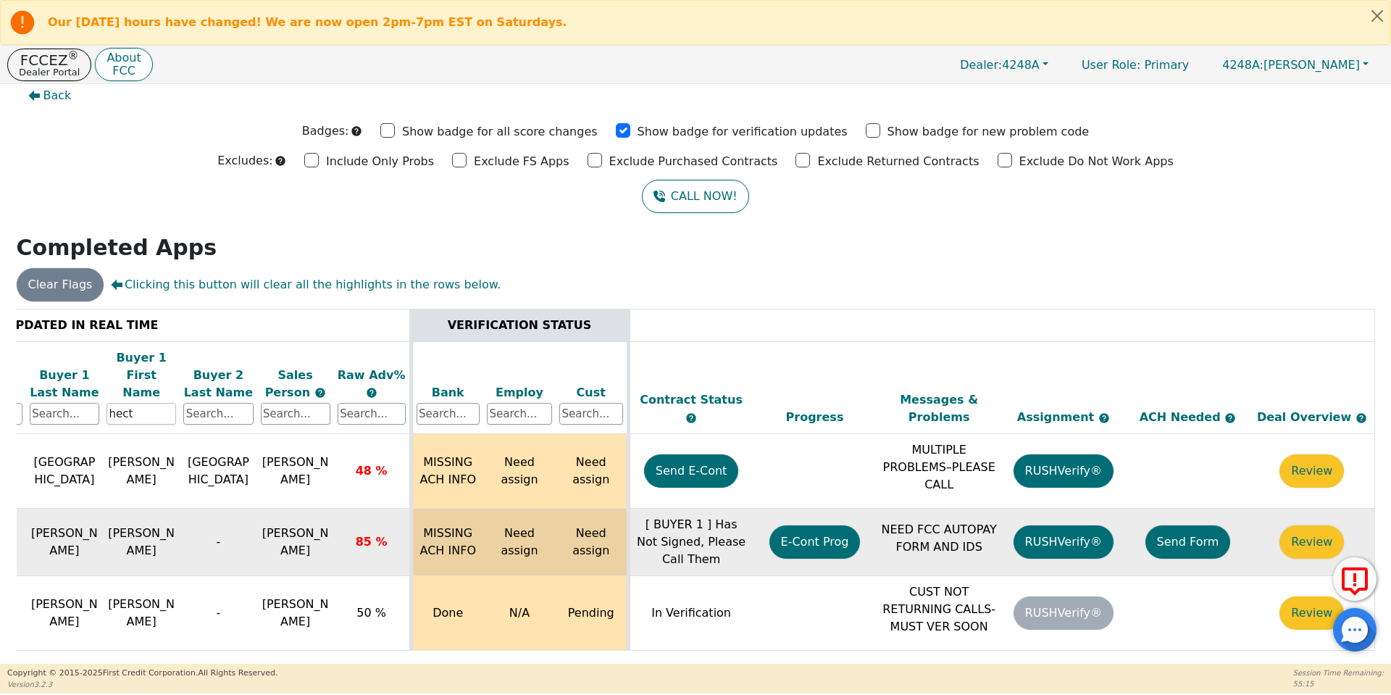
type input "hect"
click at [1191, 525] on button "Send Form" at bounding box center [1187, 541] width 85 height 33
